Goal: Answer question/provide support: Share knowledge or assist other users

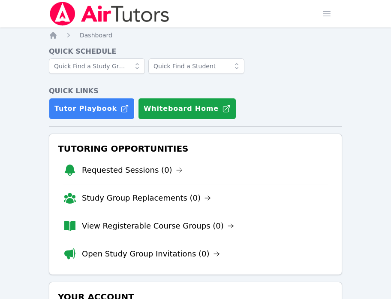
click at [315, 55] on h4 "Quick Schedule" at bounding box center [196, 51] width 294 height 10
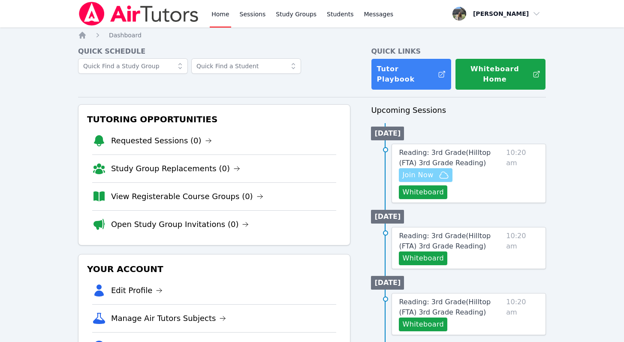
click at [391, 170] on span "Join Now" at bounding box center [426, 175] width 46 height 10
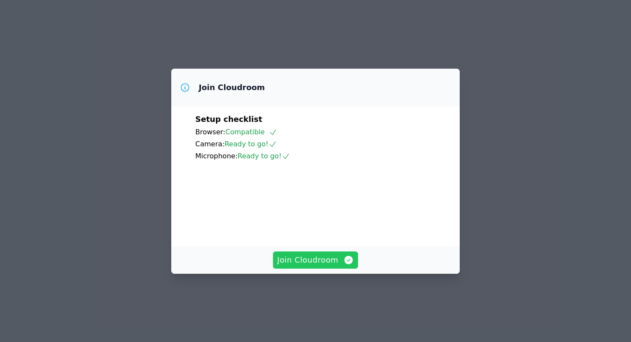
click at [319, 266] on span "Join Cloudroom" at bounding box center [315, 260] width 77 height 12
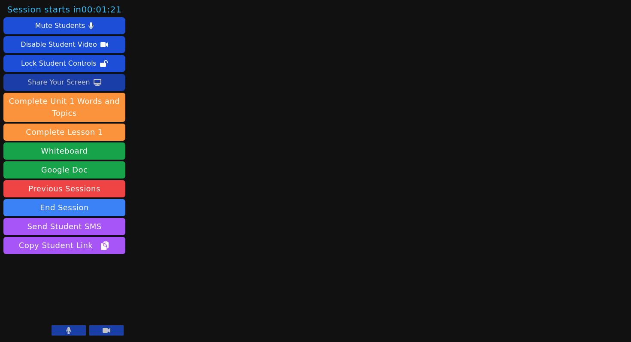
click at [83, 84] on div "Share Your Screen" at bounding box center [58, 83] width 63 height 14
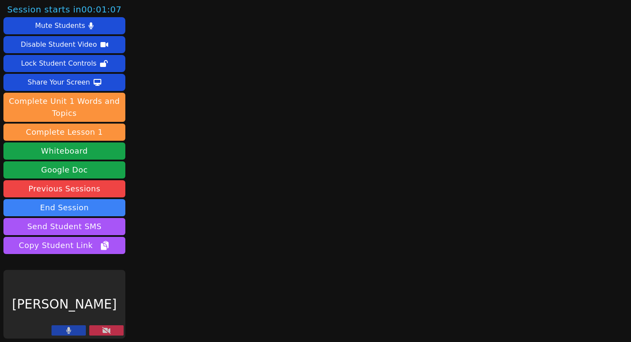
click at [106, 327] on icon at bounding box center [106, 330] width 9 height 7
click at [109, 332] on icon at bounding box center [106, 330] width 9 height 7
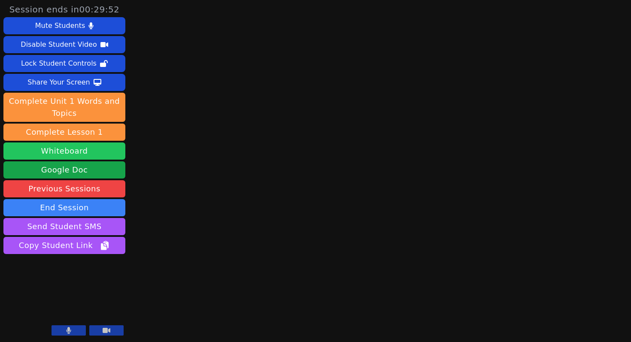
click at [55, 154] on button "Whiteboard" at bounding box center [64, 150] width 122 height 17
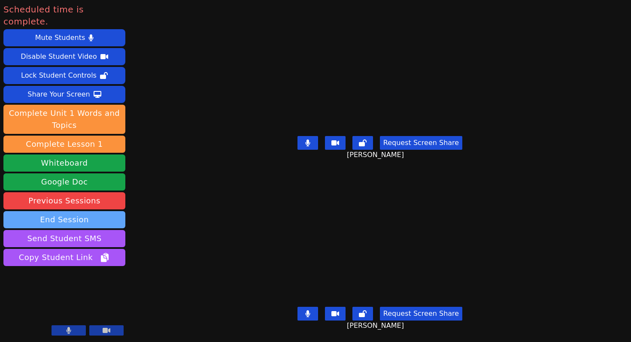
click at [80, 211] on button "End Session" at bounding box center [64, 219] width 122 height 17
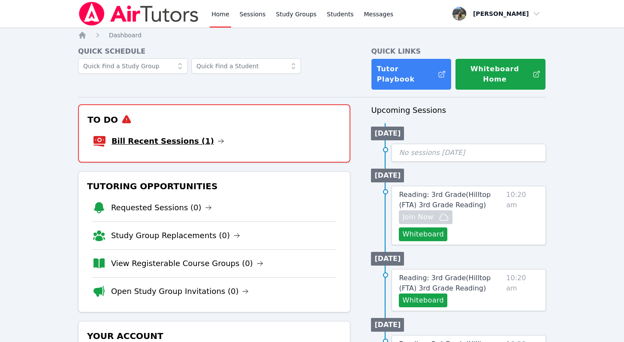
click at [185, 135] on link "Bill Recent Sessions (1)" at bounding box center [168, 141] width 113 height 12
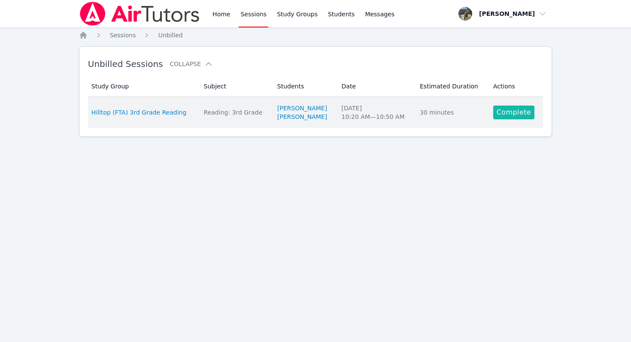
click at [506, 111] on link "Complete" at bounding box center [513, 113] width 41 height 14
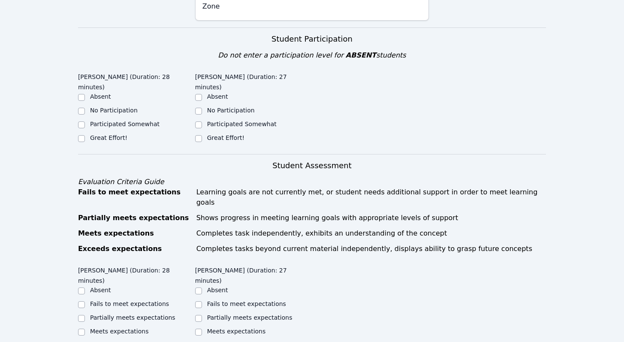
scroll to position [211, 0]
click at [83, 139] on input "Great Effort!" at bounding box center [81, 138] width 7 height 7
checkbox input "true"
click at [198, 139] on input "Great Effort!" at bounding box center [198, 138] width 7 height 7
checkbox input "true"
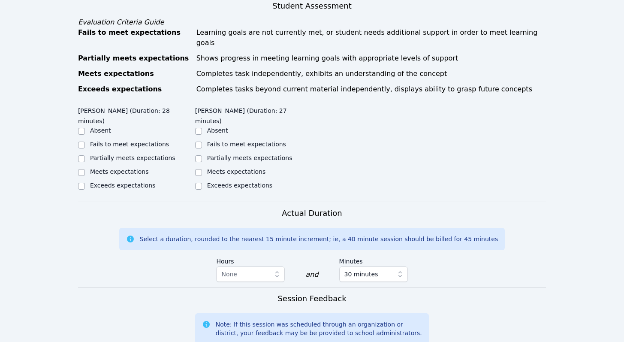
scroll to position [371, 0]
click at [114, 182] on label "Exceeds expectations" at bounding box center [122, 185] width 65 height 7
click at [85, 182] on input "Exceeds expectations" at bounding box center [81, 185] width 7 height 7
checkbox input "true"
click at [208, 182] on label "Exceeds expectations" at bounding box center [239, 185] width 65 height 7
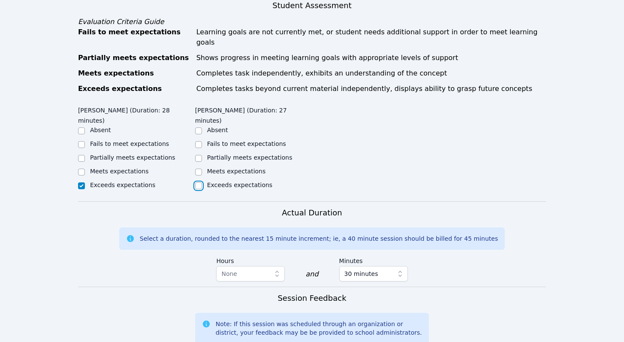
click at [202, 182] on input "Exceeds expectations" at bounding box center [198, 185] width 7 height 7
checkbox input "true"
click at [200, 169] on input "Meets expectations" at bounding box center [198, 172] width 7 height 7
checkbox input "true"
checkbox input "false"
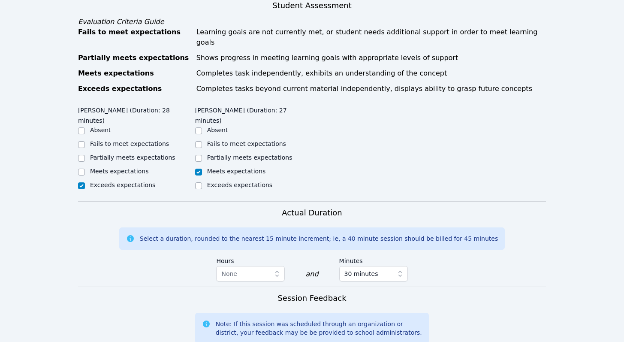
click at [103, 167] on div "Meets expectations" at bounding box center [119, 171] width 59 height 9
click at [82, 169] on input "Meets expectations" at bounding box center [81, 172] width 7 height 7
checkbox input "true"
checkbox input "false"
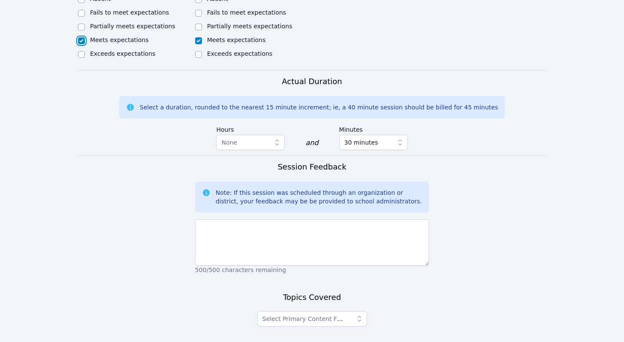
scroll to position [530, 0]
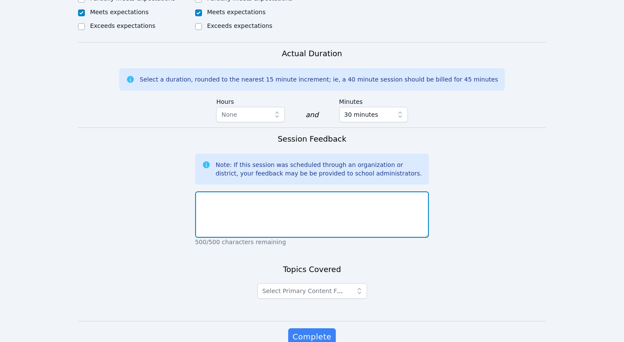
click at [286, 195] on textarea at bounding box center [312, 214] width 234 height 46
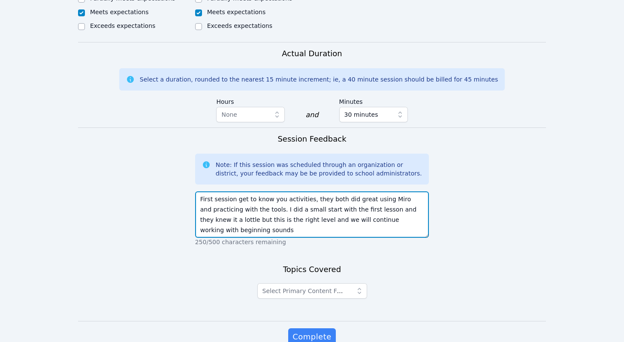
click at [212, 209] on textarea "First session get to know you activities, they both did great using Miro and pr…" at bounding box center [312, 214] width 234 height 46
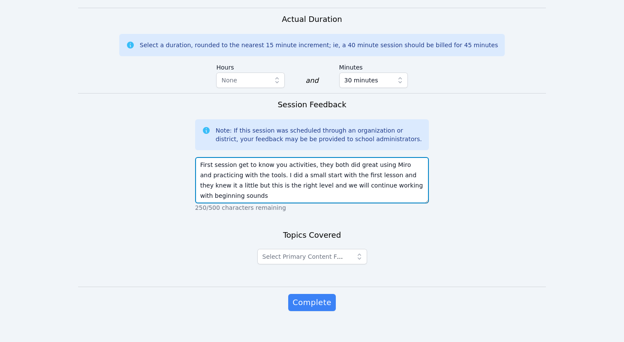
type textarea "First session get to know you activities, they both did great using Miro and pr…"
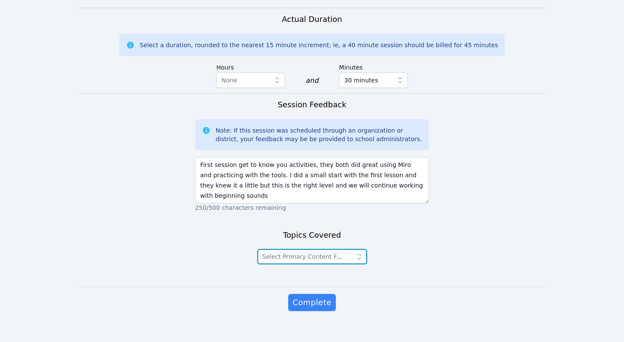
click at [342, 253] on span "Select Primary Content Focus" at bounding box center [307, 256] width 88 height 7
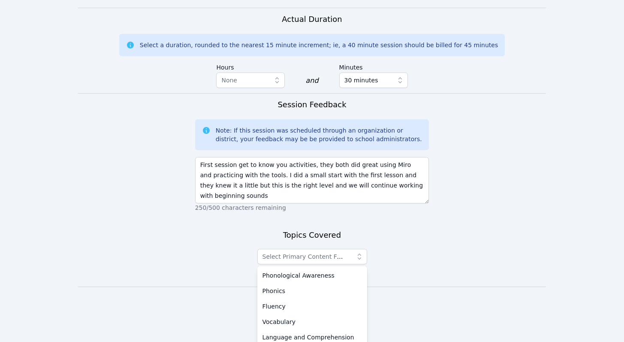
click at [424, 235] on div "Topics Covered Select Primary Content Focus Phonological Awareness Phonics Flue…" at bounding box center [312, 258] width 234 height 58
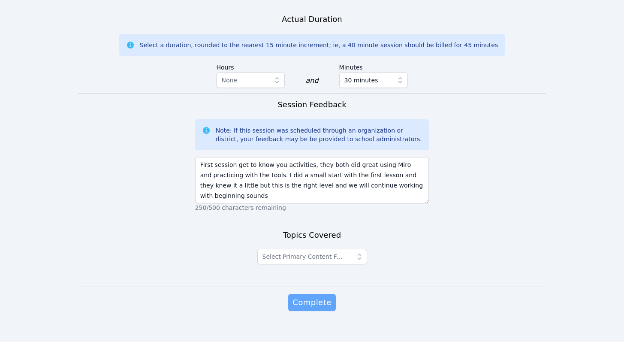
click at [324, 297] on span "Complete" at bounding box center [312, 303] width 39 height 12
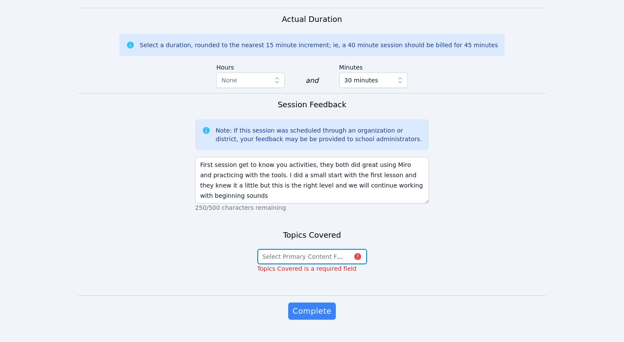
click at [338, 253] on span "Select Primary Content Focus" at bounding box center [307, 256] width 88 height 7
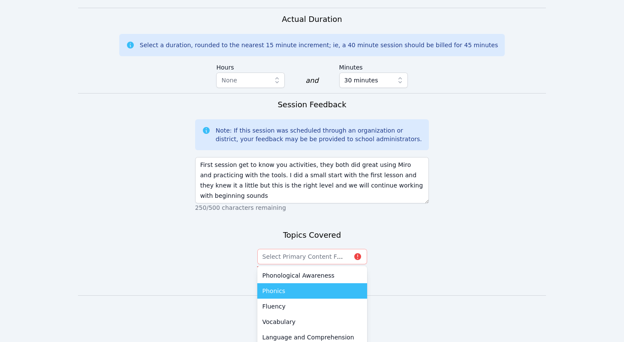
click at [294, 287] on li "Phonics" at bounding box center [313, 290] width 110 height 15
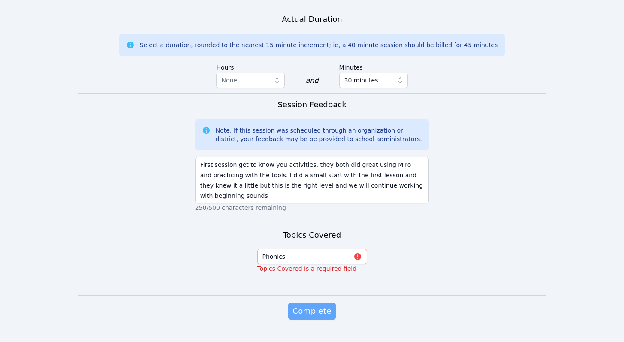
click at [319, 305] on span "Complete" at bounding box center [312, 311] width 39 height 12
